Goal: Task Accomplishment & Management: Use online tool/utility

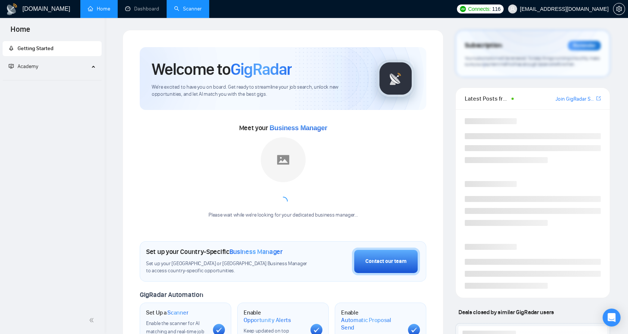
click at [174, 6] on link "Scanner" at bounding box center [188, 9] width 28 height 6
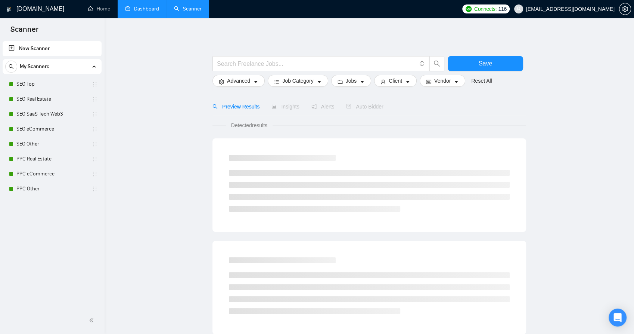
click at [149, 10] on link "Dashboard" at bounding box center [142, 9] width 34 height 6
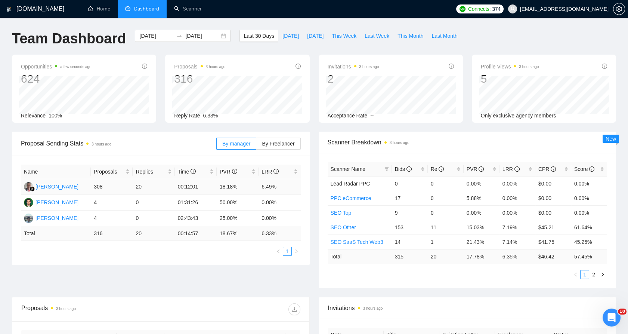
click at [277, 182] on td "6.49%" at bounding box center [279, 187] width 42 height 16
click at [275, 184] on td "6.49%" at bounding box center [279, 187] width 42 height 16
click at [275, 185] on td "6.49%" at bounding box center [279, 187] width 42 height 16
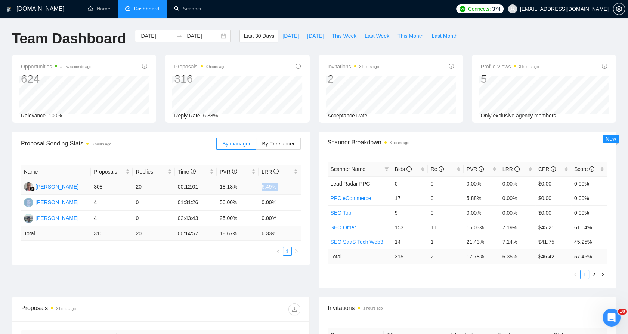
click at [275, 185] on td "6.49%" at bounding box center [279, 187] width 42 height 16
click at [271, 185] on td "6.49%" at bounding box center [279, 187] width 42 height 16
click at [268, 186] on td "6.49%" at bounding box center [279, 187] width 42 height 16
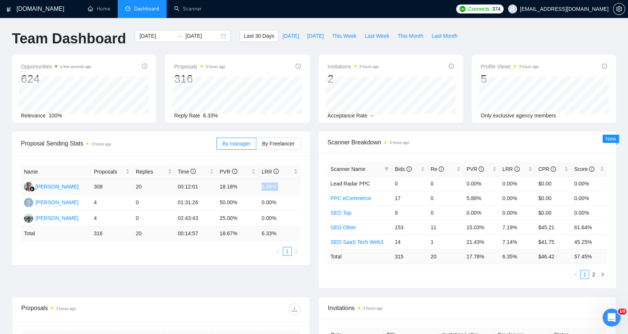
click at [268, 186] on td "6.49%" at bounding box center [279, 187] width 42 height 16
click at [279, 187] on td "6.49%" at bounding box center [279, 187] width 42 height 16
drag, startPoint x: 283, startPoint y: 178, endPoint x: 141, endPoint y: 182, distance: 142.4
click at [141, 182] on table "Name Proposals Replies Time PVR LRR Wandi Wandi 308 20 00:12:01 18.18% 6.49% My…" at bounding box center [161, 202] width 280 height 76
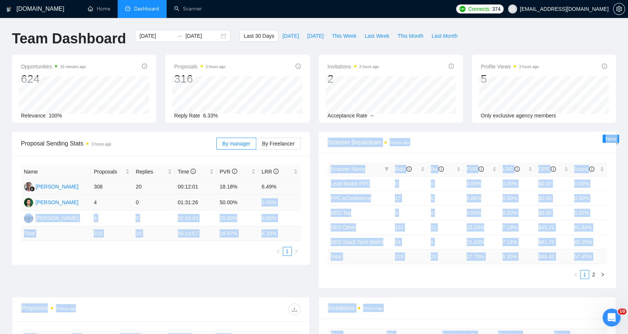
drag, startPoint x: 13, startPoint y: 182, endPoint x: 265, endPoint y: 197, distance: 252.5
click at [264, 197] on body "GigRadar.io Home Dashboard Scanner Connects: 374 mykhailo.s@equinox.company Tea…" at bounding box center [314, 167] width 628 height 334
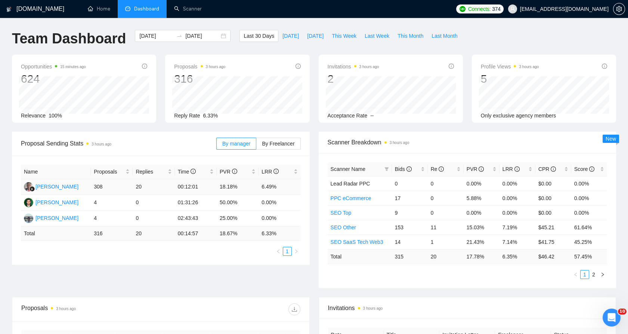
drag, startPoint x: 265, startPoint y: 197, endPoint x: 262, endPoint y: 186, distance: 11.9
click at [262, 186] on td "6.49%" at bounding box center [279, 187] width 42 height 16
click at [273, 187] on td "6.49%" at bounding box center [279, 187] width 42 height 16
drag, startPoint x: 273, startPoint y: 187, endPoint x: 14, endPoint y: 190, distance: 258.5
click at [14, 190] on div "Name Proposals Replies Time PVR LRR Wandi Wandi 308 20 00:12:01 18.18% 6.49% My…" at bounding box center [161, 209] width 298 height 109
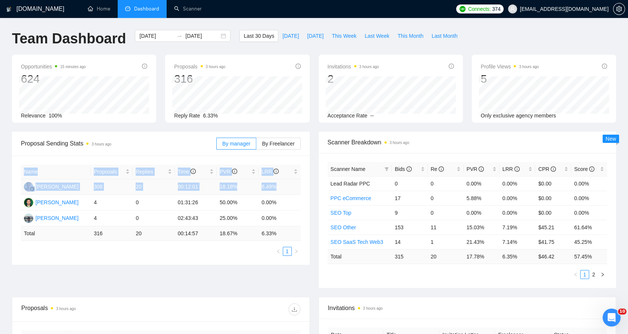
click at [273, 183] on td "6.49%" at bounding box center [279, 187] width 42 height 16
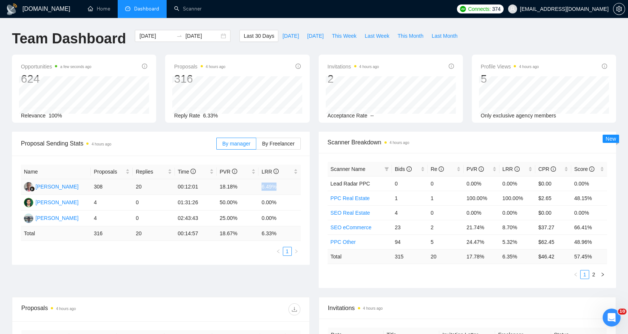
drag, startPoint x: 274, startPoint y: 186, endPoint x: 252, endPoint y: 187, distance: 22.1
click at [252, 187] on tr "[PERSON_NAME] 308 20 00:12:01 18.18% 6.49%" at bounding box center [161, 187] width 280 height 16
drag, startPoint x: 252, startPoint y: 187, endPoint x: 258, endPoint y: 188, distance: 6.4
click at [258, 188] on tr "[PERSON_NAME] 308 20 00:12:01 18.18% 6.49%" at bounding box center [161, 187] width 280 height 16
click at [255, 187] on tr "[PERSON_NAME] 308 20 00:12:01 18.18% 6.49%" at bounding box center [161, 187] width 280 height 16
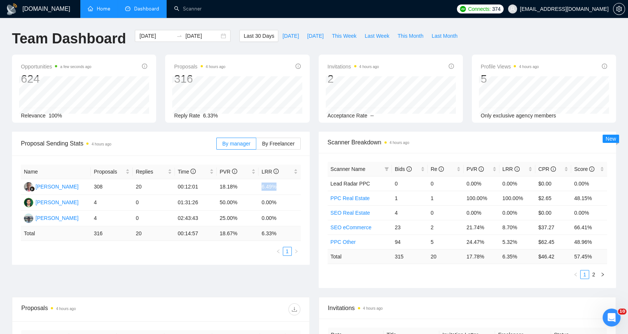
click at [95, 11] on link "Home" at bounding box center [99, 9] width 22 height 6
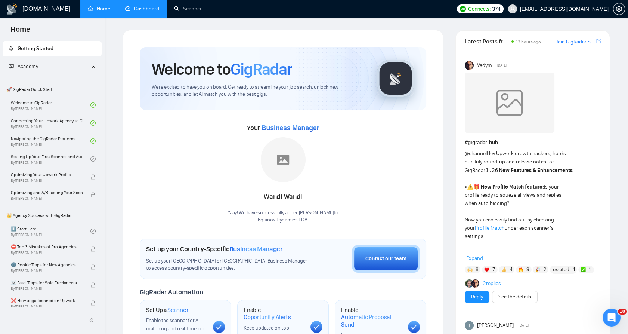
click at [154, 12] on link "Dashboard" at bounding box center [142, 9] width 34 height 6
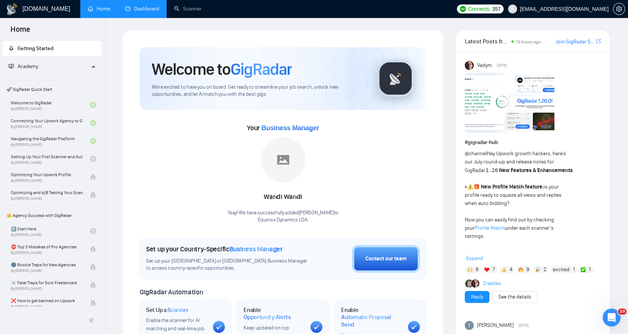
click at [153, 9] on link "Dashboard" at bounding box center [142, 9] width 34 height 6
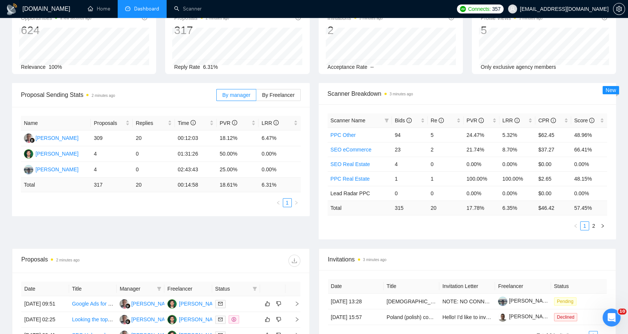
scroll to position [124, 0]
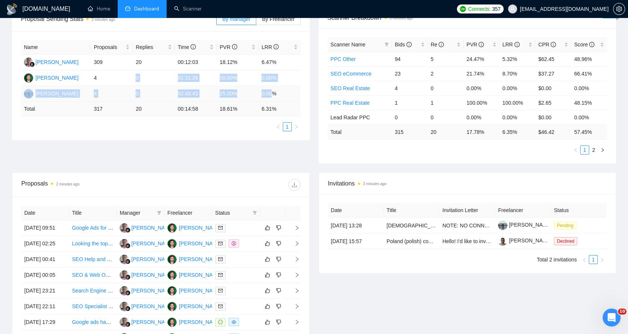
drag, startPoint x: 96, startPoint y: 79, endPoint x: 271, endPoint y: 92, distance: 174.9
click at [271, 92] on tbody "Wandi Wandi 309 20 00:12:03 18.12% 6.47% Mykhailo Sytnyk 4 0 01:31:26 50.00% 0.…" at bounding box center [161, 78] width 280 height 47
drag, startPoint x: 271, startPoint y: 92, endPoint x: 276, endPoint y: 94, distance: 6.2
click at [276, 94] on td "0.00%" at bounding box center [279, 94] width 42 height 16
click at [282, 59] on td "6.47%" at bounding box center [279, 63] width 42 height 16
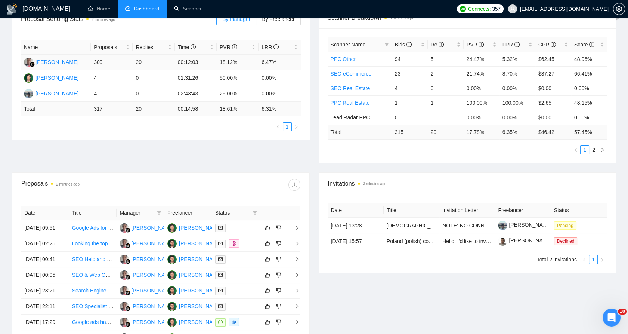
click at [282, 59] on td "6.47%" at bounding box center [279, 63] width 42 height 16
drag, startPoint x: 282, startPoint y: 59, endPoint x: 221, endPoint y: 60, distance: 60.5
click at [221, 60] on td "18.12%" at bounding box center [238, 63] width 42 height 16
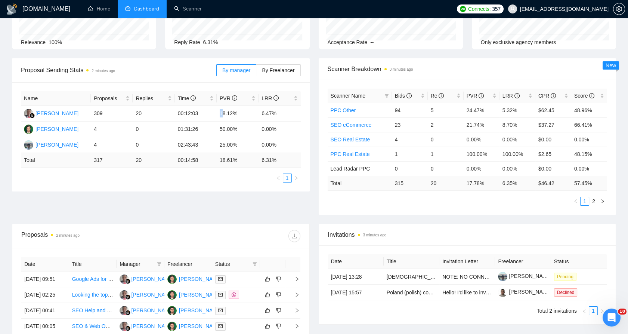
scroll to position [0, 0]
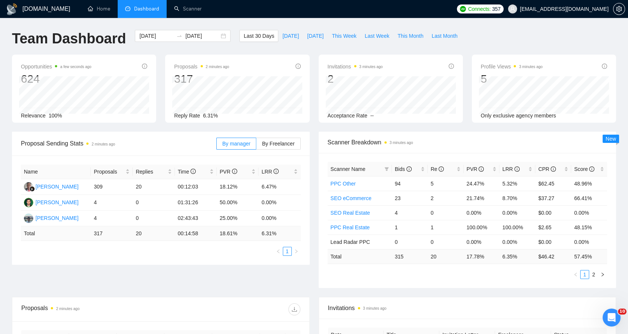
click at [119, 8] on li "Dashboard" at bounding box center [142, 9] width 49 height 18
click at [110, 7] on link "Home" at bounding box center [99, 9] width 22 height 6
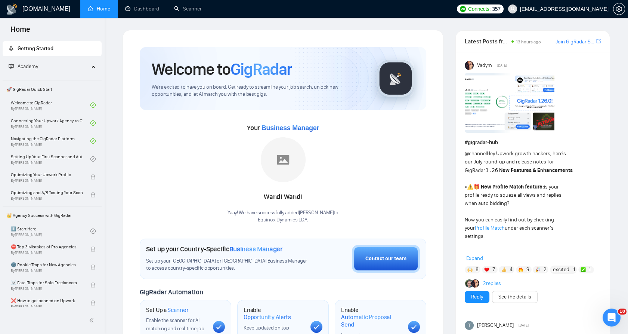
drag, startPoint x: 428, startPoint y: 269, endPoint x: 419, endPoint y: 232, distance: 38.3
click at [428, 267] on div "Welcome to GigRadar We're excited to have you on board. Get ready to streamline…" at bounding box center [283, 279] width 304 height 482
click at [146, 9] on link "Dashboard" at bounding box center [142, 9] width 34 height 6
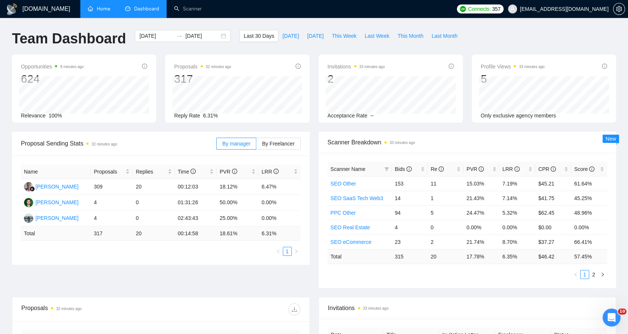
click at [110, 9] on link "Home" at bounding box center [99, 9] width 22 height 6
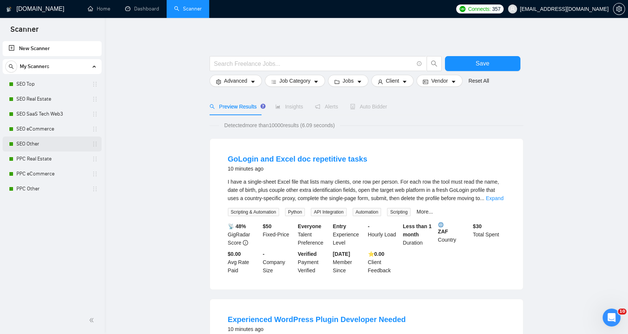
click at [48, 142] on link "SEO Other" at bounding box center [51, 143] width 71 height 15
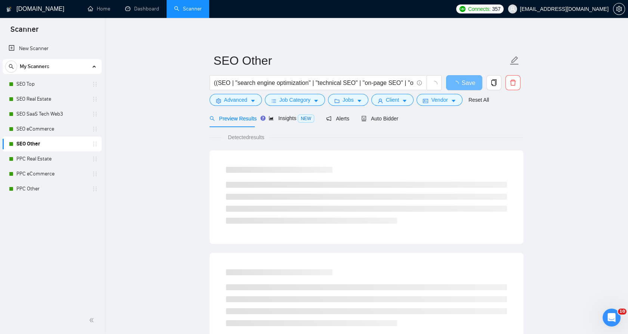
drag, startPoint x: 49, startPoint y: 143, endPoint x: 37, endPoint y: 140, distance: 12.4
click at [37, 140] on link "SEO Other" at bounding box center [51, 143] width 71 height 15
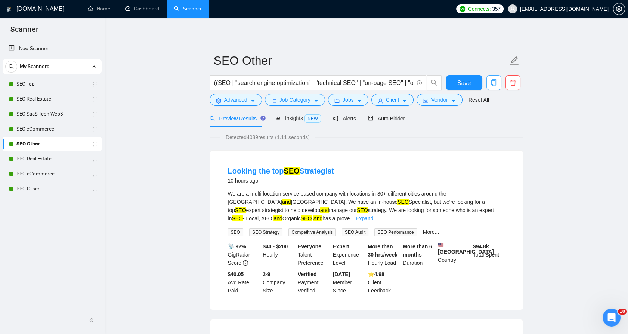
drag, startPoint x: 484, startPoint y: 85, endPoint x: 492, endPoint y: 84, distance: 7.6
click at [486, 85] on div at bounding box center [494, 84] width 18 height 19
click at [492, 84] on icon "copy" at bounding box center [493, 82] width 7 height 7
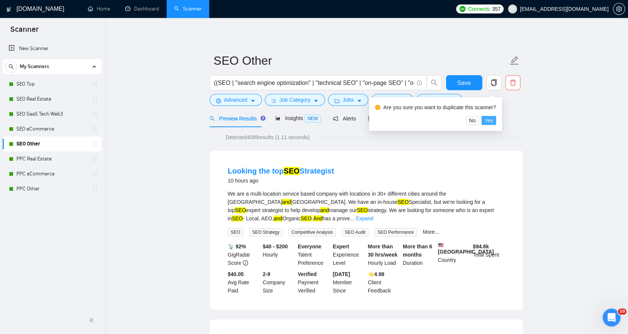
click at [491, 121] on span "Yes" at bounding box center [488, 120] width 9 height 8
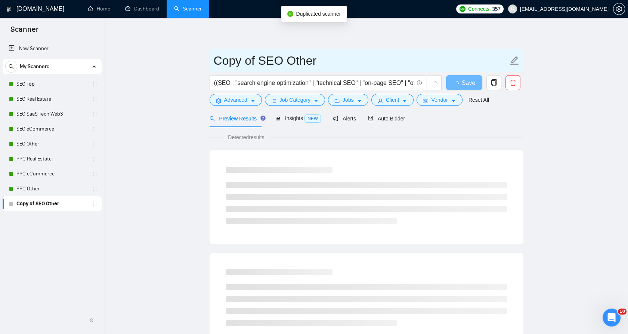
click at [264, 55] on input "Copy of SEO Other" at bounding box center [361, 60] width 294 height 19
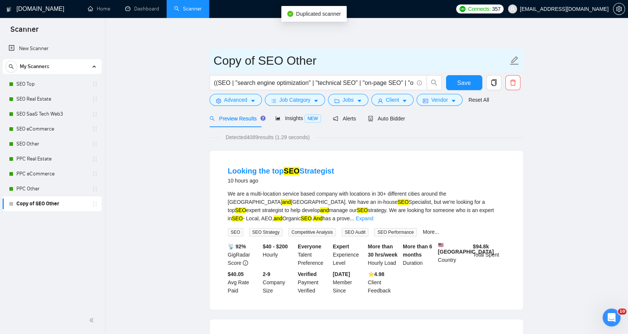
click at [264, 55] on input "Copy of SEO Other" at bounding box center [361, 60] width 294 height 19
click at [273, 55] on input "Copy of SEO Other" at bounding box center [361, 60] width 294 height 19
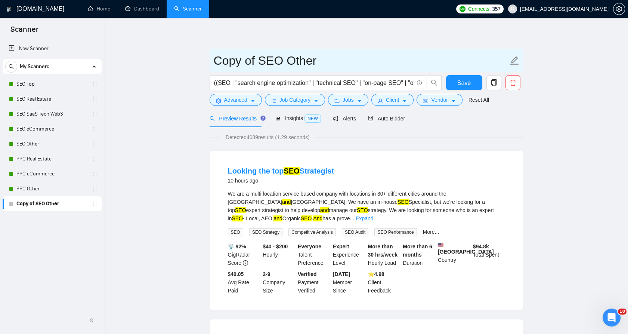
paste input "SEO Audit & Consulting"
type input "SEO Audit & Consulting"
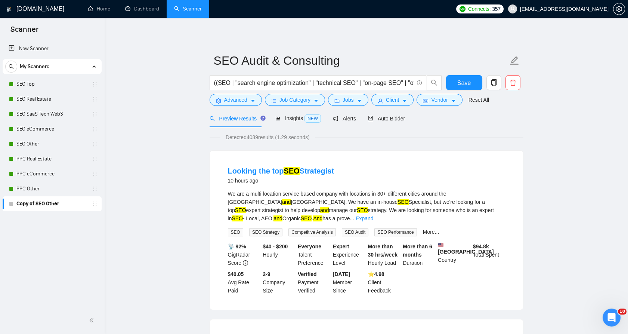
click at [240, 86] on input "((SEO | "search engine optimization" | "technical SEO" | "on-page SEO" | "off-p…" at bounding box center [313, 82] width 199 height 9
paste input ""SEO audit" | "technical SEO audit" | "site audit" | "website audit" | "SEO con…"
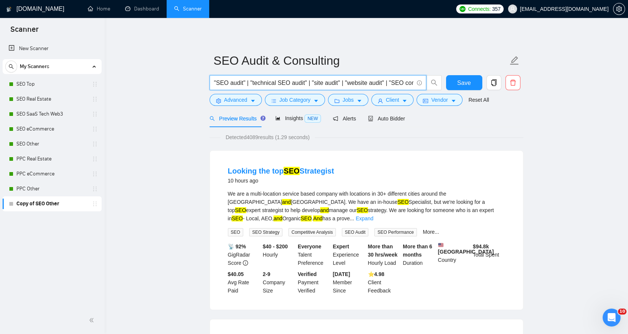
scroll to position [0, 168]
type input ""SEO audit" | "technical SEO audit" | "site audit" | "website audit" | "SEO con…"
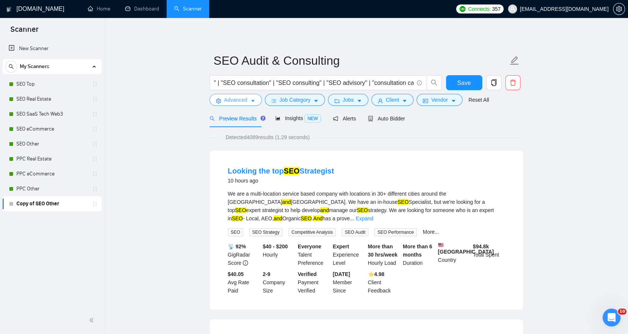
click at [245, 98] on span "Advanced" at bounding box center [235, 100] width 23 height 8
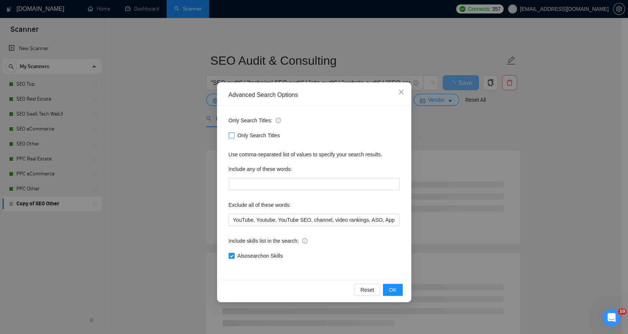
click at [249, 134] on span "Only Search Titles" at bounding box center [259, 135] width 49 height 8
click at [234, 134] on input "Only Search Titles" at bounding box center [231, 134] width 5 height 5
checkbox input "true"
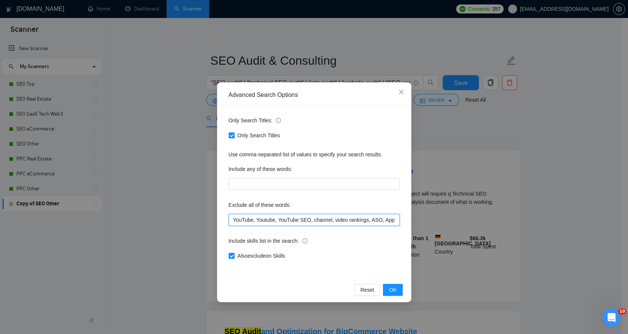
click at [301, 221] on input "YouTube, Youtube, YouTube SEO, channel, video rankings, ASO, App Store Optimiza…" at bounding box center [314, 220] width 171 height 12
drag, startPoint x: 301, startPoint y: 221, endPoint x: 440, endPoint y: 223, distance: 138.6
click at [440, 223] on div "Advanced Search Options Only Search Titles: Only Search Titles Use comma-separa…" at bounding box center [314, 167] width 628 height 334
click at [328, 223] on input "YouTube, Youtube, YouTube SEO, channel, video rankings, ASO, App Store Optimiza…" at bounding box center [314, 220] width 171 height 12
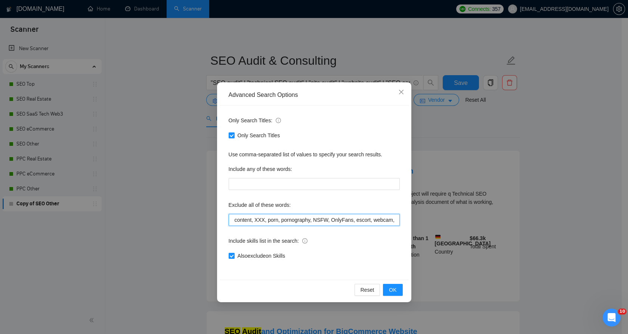
click at [328, 223] on input "YouTube, Youtube, YouTube SEO, channel, video rankings, ASO, App Store Optimiza…" at bounding box center [314, 220] width 171 height 12
paste input ", ASO, App Store Optimization, App Store Optimisation, Google Play Store, mobil…"
click at [334, 216] on input "YouTube, Youtube, YouTube SEO, channel, video, ASO, App Store Optimization, App…" at bounding box center [314, 220] width 171 height 12
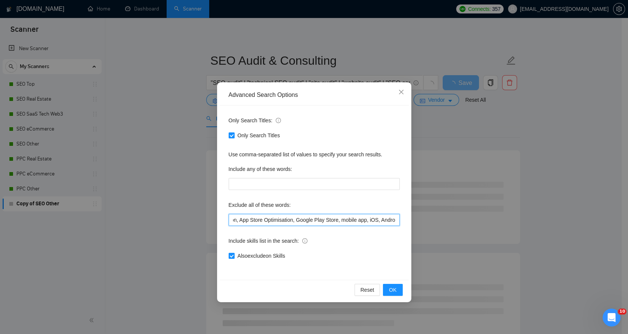
scroll to position [0, 0]
drag, startPoint x: 334, startPoint y: 216, endPoint x: 166, endPoint y: 215, distance: 168.4
click at [166, 215] on div "Advanced Search Options Only Search Titles: Only Search Titles Use comma-separa…" at bounding box center [314, 167] width 628 height 334
click at [332, 220] on input "YouTube, Youtube, YouTube SEO, channel, video, ASO, App Store Optimization, App…" at bounding box center [314, 220] width 171 height 12
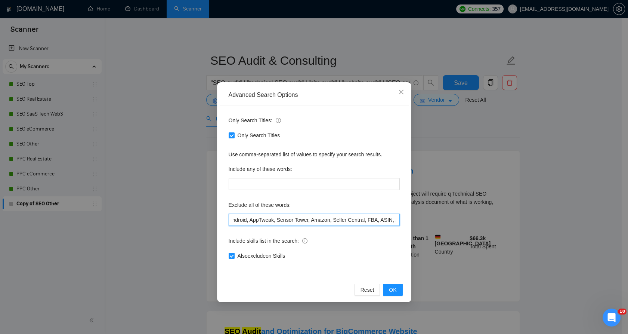
drag, startPoint x: 332, startPoint y: 220, endPoint x: 313, endPoint y: 228, distance: 20.4
click at [289, 221] on input "YouTube, Youtube, YouTube SEO, channel, video, ASO, App Store Optimization, App…" at bounding box center [314, 220] width 171 height 12
type input "YouTube, Youtube, YouTube SEO, channel, video, ASO, App Store Optimization, App…"
click at [439, 239] on div "Advanced Search Options Only Search Titles: Only Search Titles Use comma-separa…" at bounding box center [314, 167] width 628 height 334
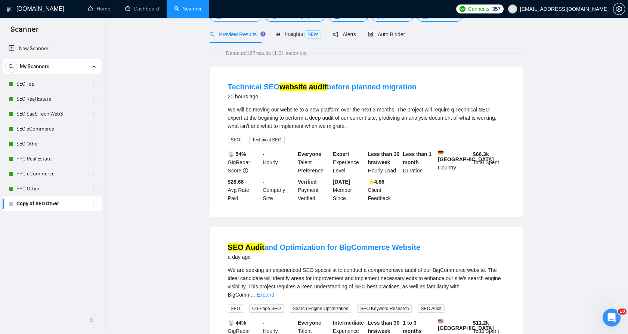
scroll to position [0, 0]
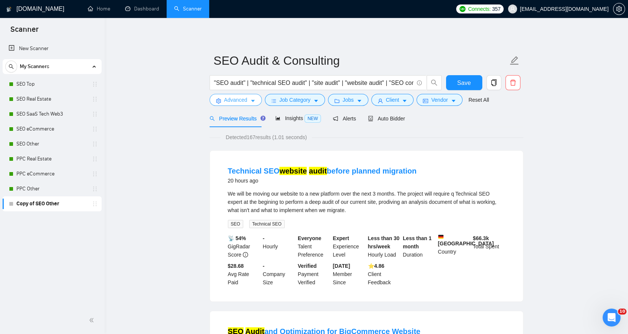
click at [229, 103] on span "Advanced" at bounding box center [235, 100] width 23 height 8
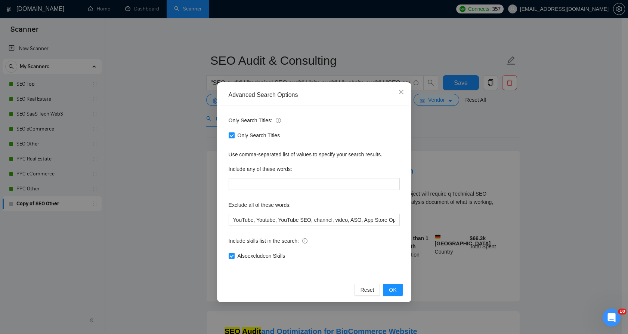
click at [244, 136] on span "Only Search Titles" at bounding box center [259, 135] width 49 height 8
click at [234, 136] on input "Only Search Titles" at bounding box center [231, 134] width 5 height 5
checkbox input "false"
click at [399, 288] on button "OK" at bounding box center [392, 289] width 19 height 12
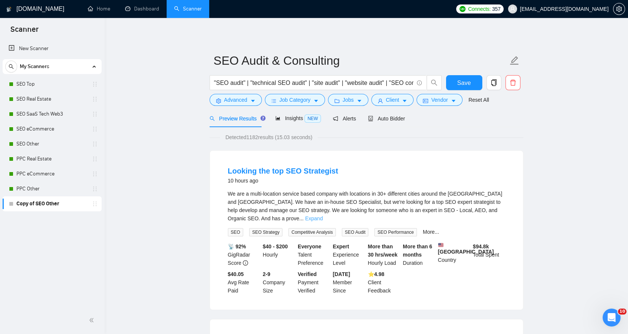
click at [323, 215] on link "Expand" at bounding box center [314, 218] width 18 height 6
click at [238, 103] on span "Advanced" at bounding box center [235, 100] width 23 height 8
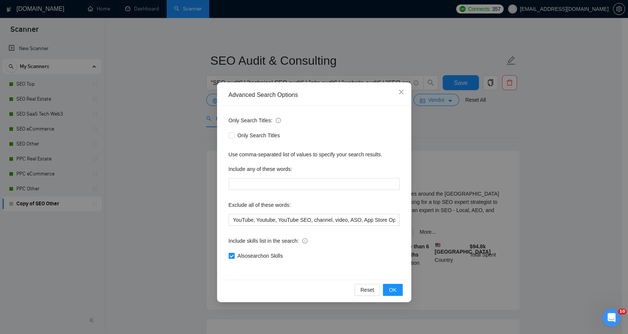
click at [253, 254] on span "Also search on Skills" at bounding box center [260, 255] width 51 height 8
click at [234, 254] on input "Also search on Skills" at bounding box center [231, 254] width 5 height 5
checkbox input "false"
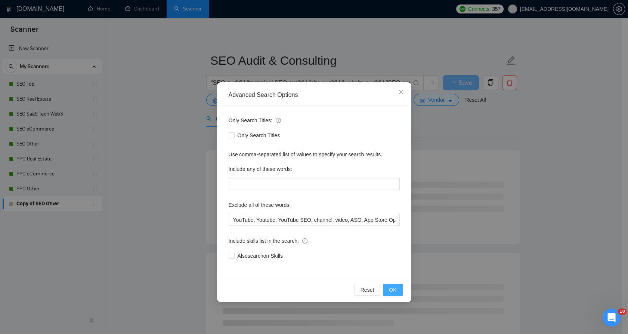
click at [396, 291] on button "OK" at bounding box center [392, 289] width 19 height 12
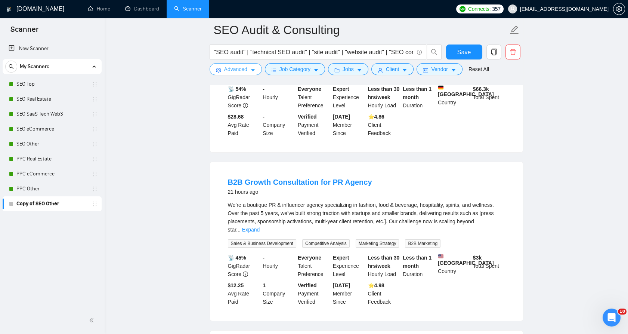
scroll to position [332, 0]
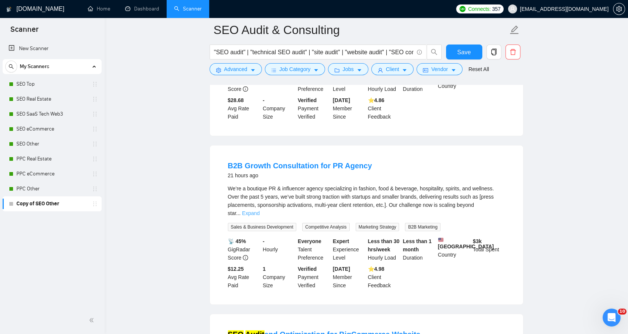
click at [260, 210] on link "Expand" at bounding box center [251, 213] width 18 height 6
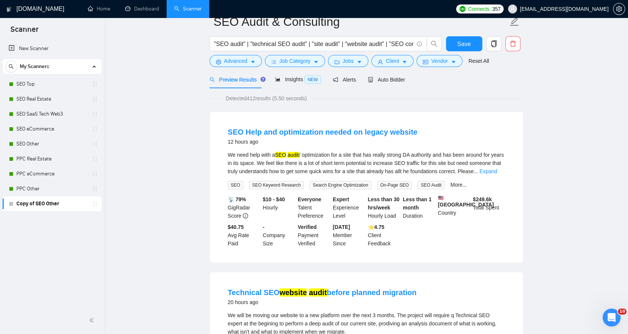
scroll to position [0, 0]
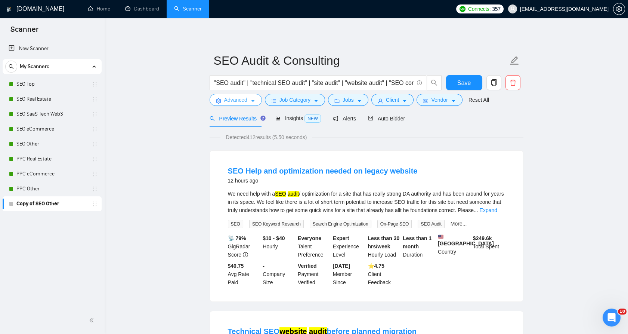
click at [254, 99] on icon "caret-down" at bounding box center [252, 100] width 5 height 5
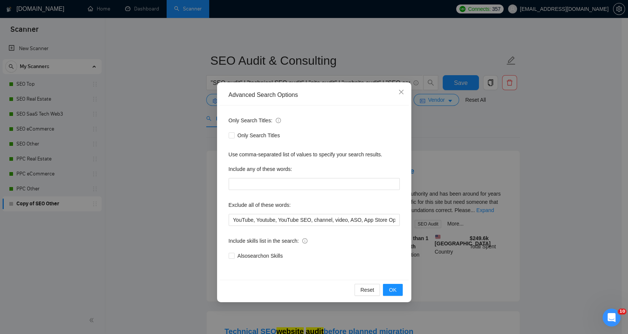
click at [207, 100] on div "Advanced Search Options Only Search Titles: Only Search Titles Use comma-separa…" at bounding box center [314, 167] width 628 height 334
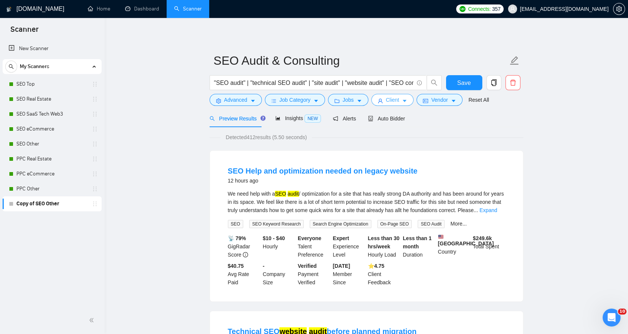
click at [378, 99] on icon "user" at bounding box center [380, 101] width 4 height 4
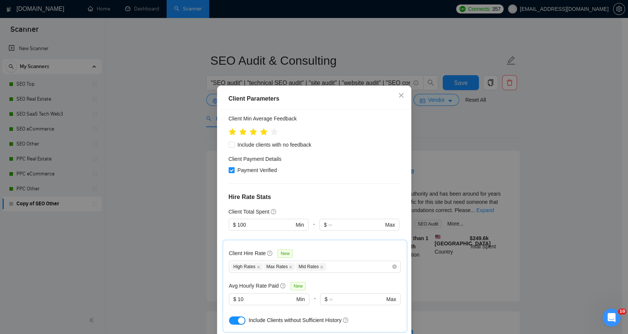
scroll to position [230, 0]
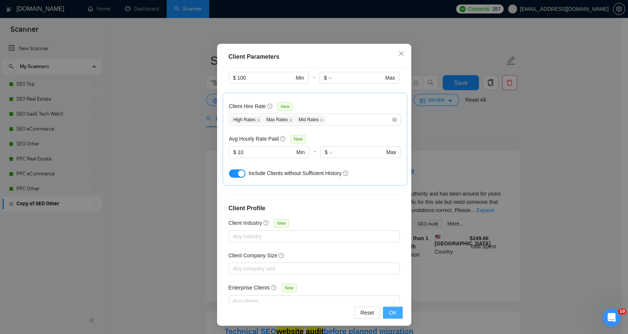
click at [389, 311] on span "OK" at bounding box center [392, 312] width 7 height 8
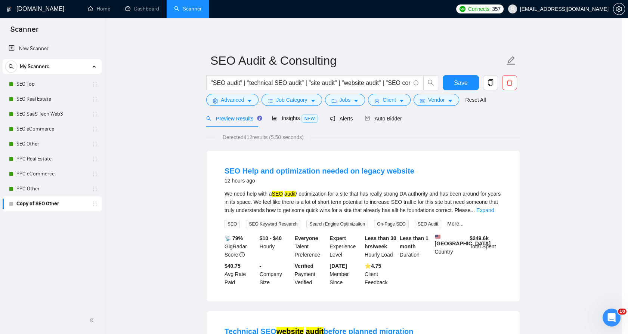
scroll to position [1, 0]
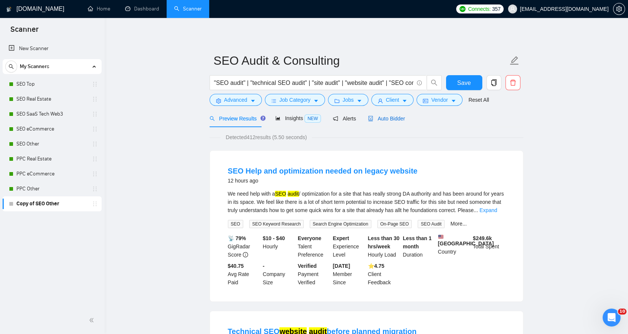
click at [369, 116] on icon "robot" at bounding box center [370, 118] width 4 height 5
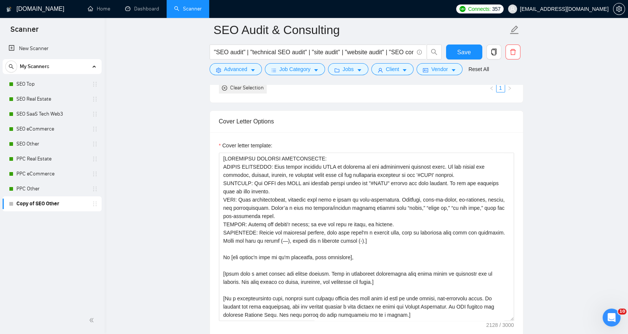
scroll to position [788, 0]
click at [270, 165] on textarea "Cover letter template:" at bounding box center [366, 236] width 295 height 168
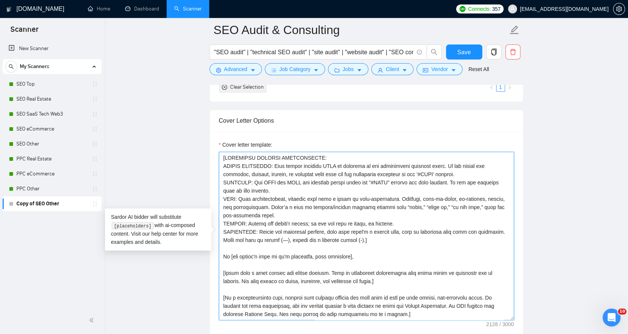
click at [270, 165] on textarea "Cover letter template:" at bounding box center [366, 236] width 295 height 168
click at [281, 189] on textarea "Cover letter template:" at bounding box center [366, 236] width 295 height 168
